Goal: Information Seeking & Learning: Learn about a topic

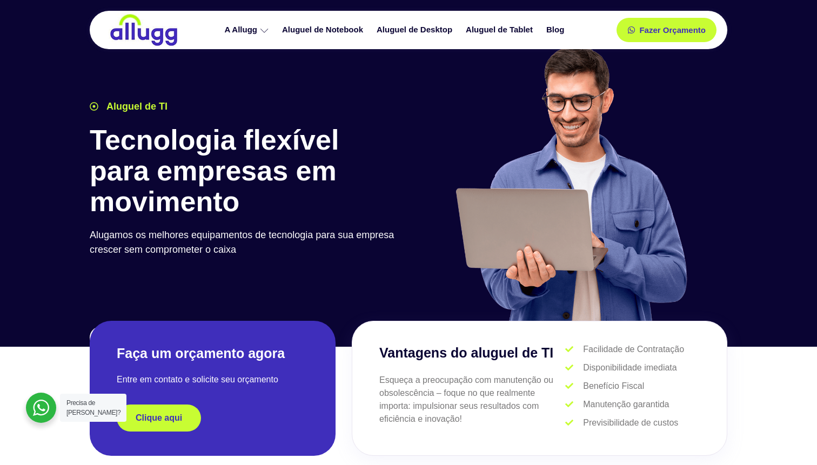
click at [528, 19] on div "A Allugg Compromisso ESG Aluguel de Notebook Aluguel de Desktop Aluguel de Tabl…" at bounding box center [396, 30] width 408 height 38
click at [506, 37] on link "Aluguel de Tablet" at bounding box center [500, 30] width 80 height 19
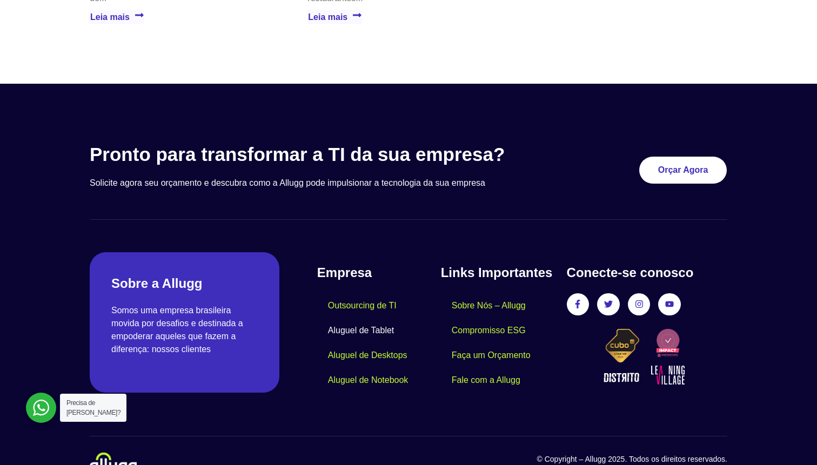
scroll to position [2365, 0]
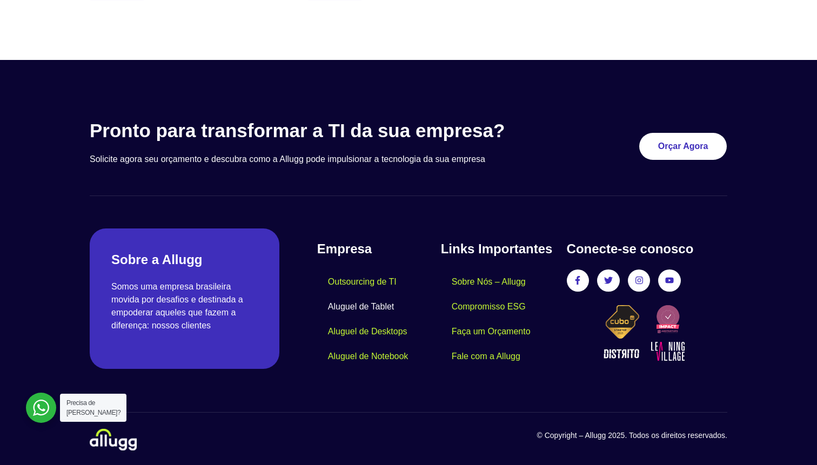
click at [336, 239] on h4 "Empresa" at bounding box center [379, 248] width 124 height 19
drag, startPoint x: 336, startPoint y: 239, endPoint x: 617, endPoint y: 447, distance: 349.9
click at [581, 415] on section "© Copyright – Allugg 2025. Todos os direitos reservados." at bounding box center [408, 431] width 637 height 38
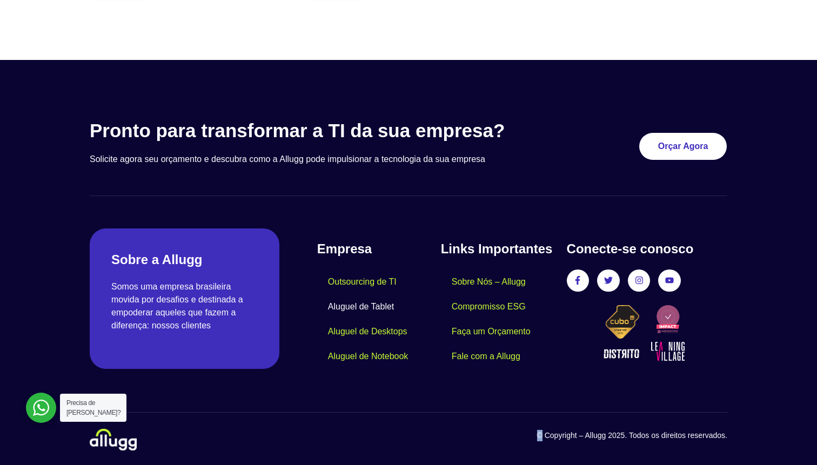
click at [581, 415] on section "© Copyright – Allugg 2025. Todos os direitos reservados." at bounding box center [408, 431] width 637 height 38
click at [342, 178] on section "Pronto para transformar a TI da sua empresa? Solicite agora seu orçamento e des…" at bounding box center [408, 157] width 637 height 76
